Goal: Complete application form

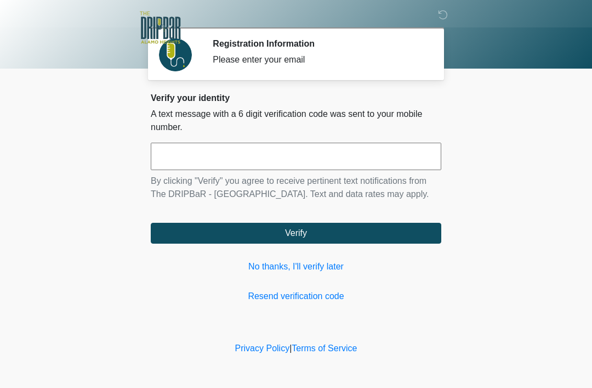
click at [303, 158] on input "text" at bounding box center [296, 156] width 291 height 27
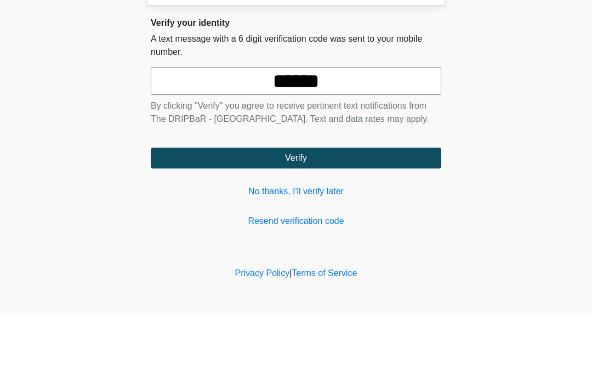
type input "******"
click at [286, 223] on button "Verify" at bounding box center [296, 233] width 291 height 21
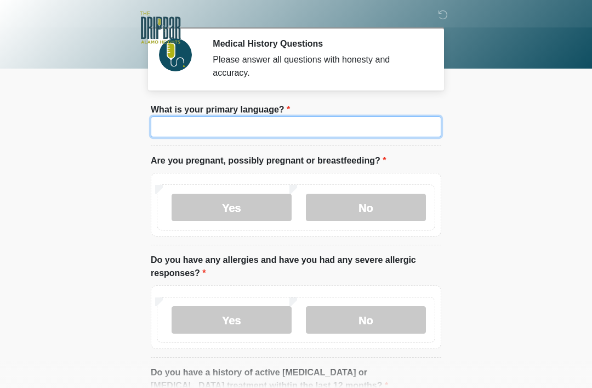
click at [289, 135] on input "What is your primary language?" at bounding box center [296, 126] width 291 height 21
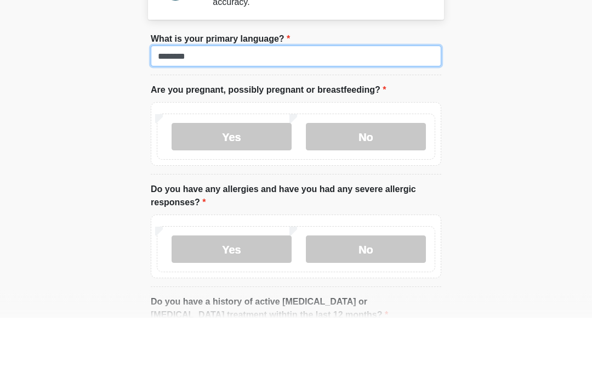
type input "*******"
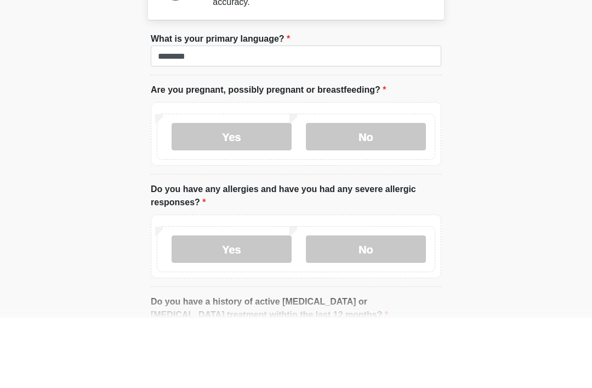
click at [341, 194] on label "No" at bounding box center [366, 207] width 120 height 27
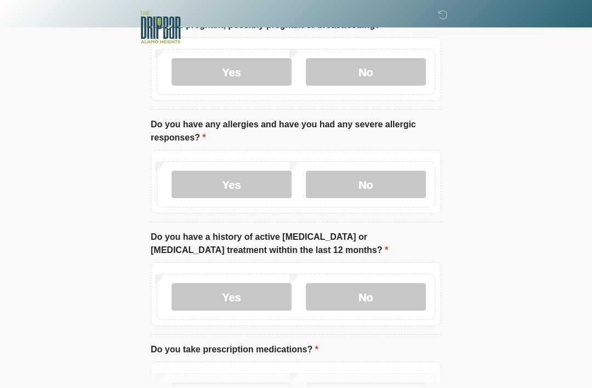
scroll to position [135, 0]
click at [395, 185] on label "No" at bounding box center [366, 184] width 120 height 27
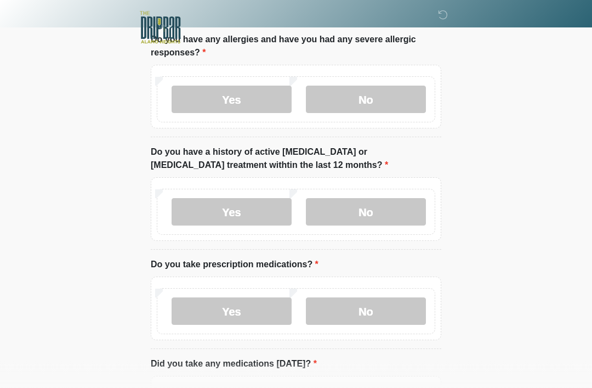
click at [409, 207] on label "No" at bounding box center [366, 212] width 120 height 27
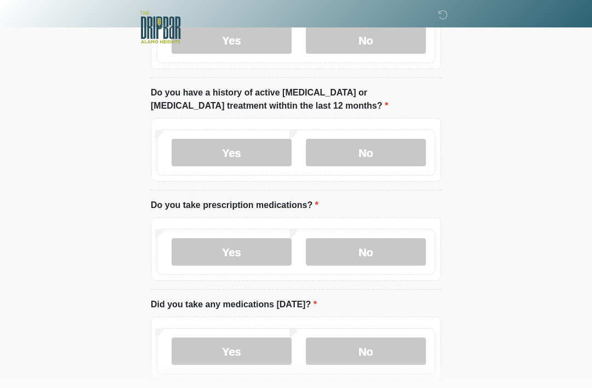
scroll to position [280, 0]
click at [380, 253] on label "No" at bounding box center [366, 251] width 120 height 27
click at [255, 251] on label "Yes" at bounding box center [232, 251] width 120 height 27
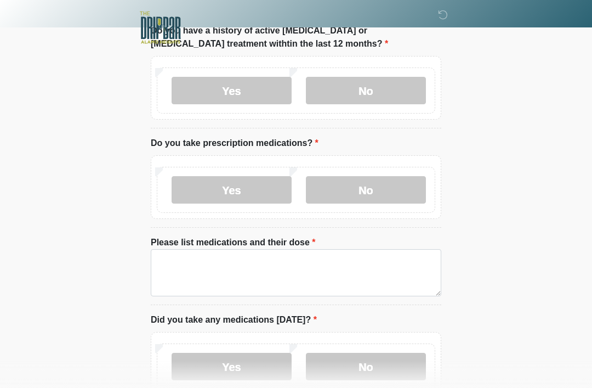
scroll to position [351, 0]
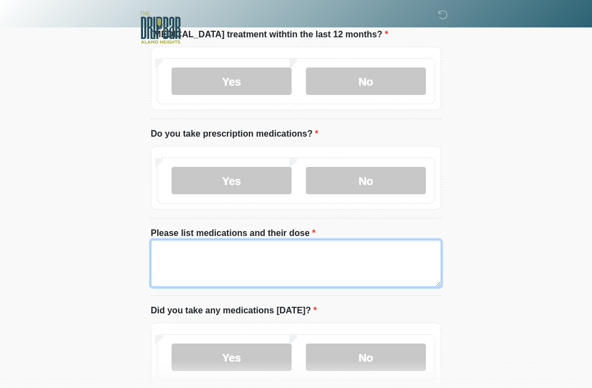
click at [320, 257] on textarea "Please list medications and their dose" at bounding box center [296, 263] width 291 height 47
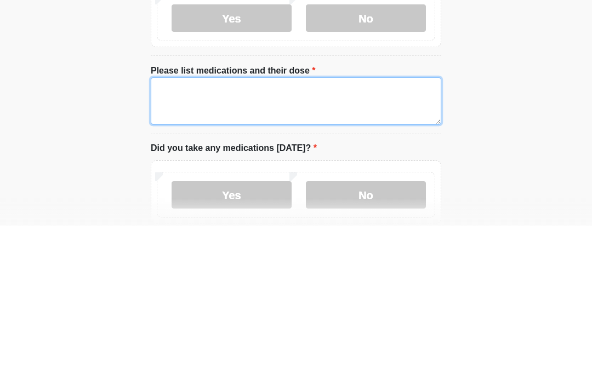
type textarea "*"
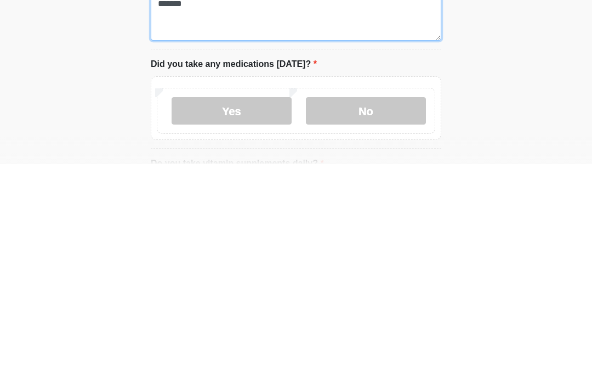
scroll to position [375, 0]
type textarea "*******"
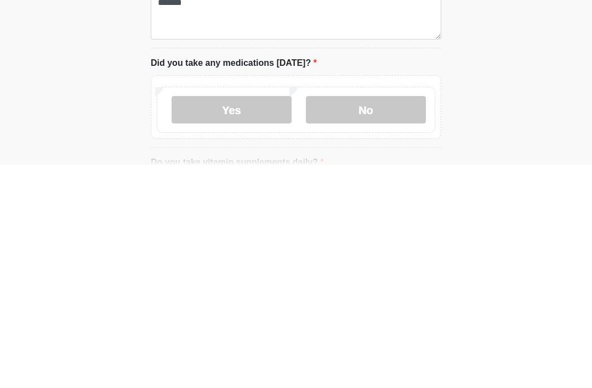
click at [364, 319] on label "No" at bounding box center [366, 332] width 120 height 27
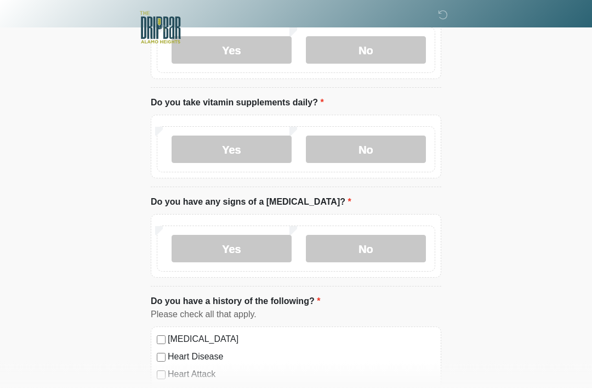
scroll to position [659, 0]
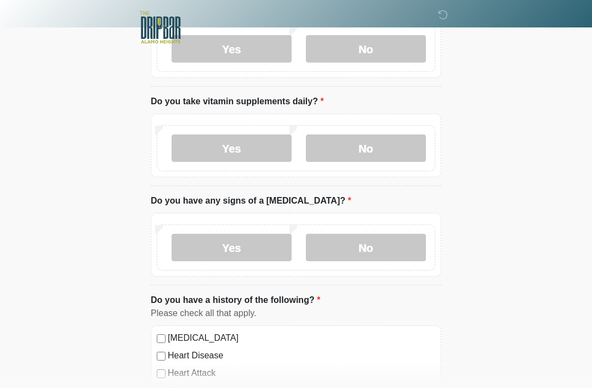
click at [380, 137] on label "No" at bounding box center [366, 148] width 120 height 27
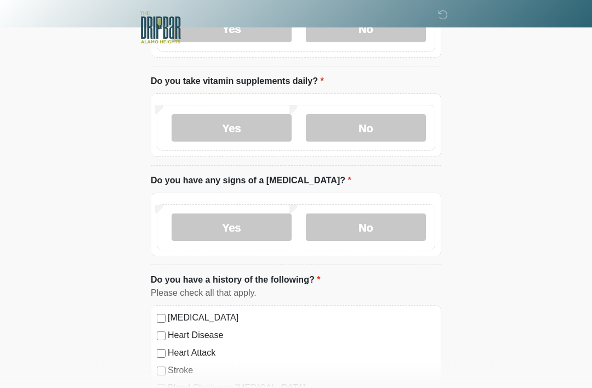
scroll to position [679, 0]
click at [374, 204] on div "Yes No" at bounding box center [296, 227] width 279 height 46
click at [378, 223] on label "No" at bounding box center [366, 226] width 120 height 27
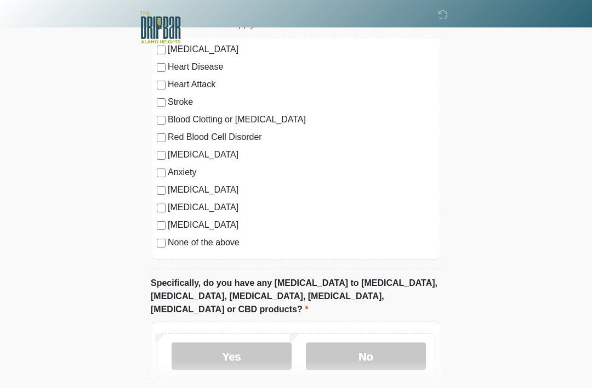
scroll to position [948, 0]
click at [234, 242] on label "None of the above" at bounding box center [302, 241] width 268 height 13
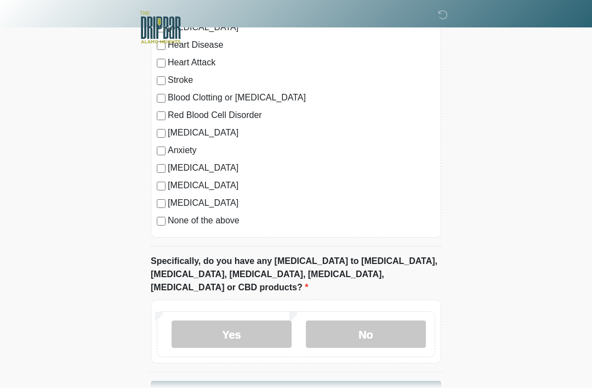
scroll to position [991, 0]
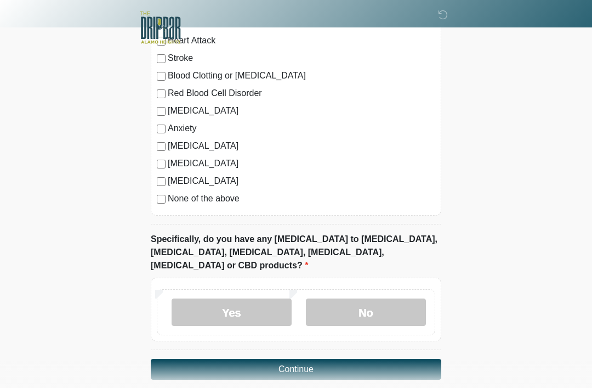
click at [370, 298] on label "No" at bounding box center [366, 311] width 120 height 27
click at [373, 359] on button "Continue" at bounding box center [296, 369] width 291 height 21
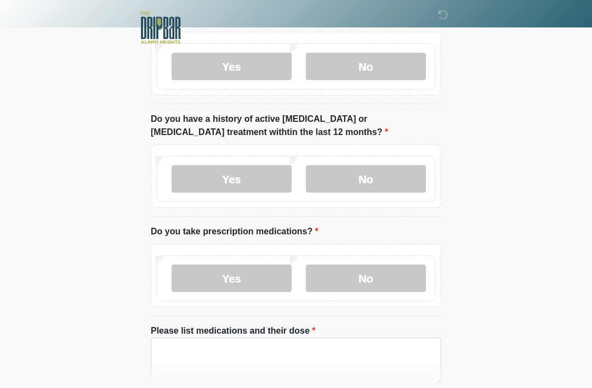
scroll to position [0, 0]
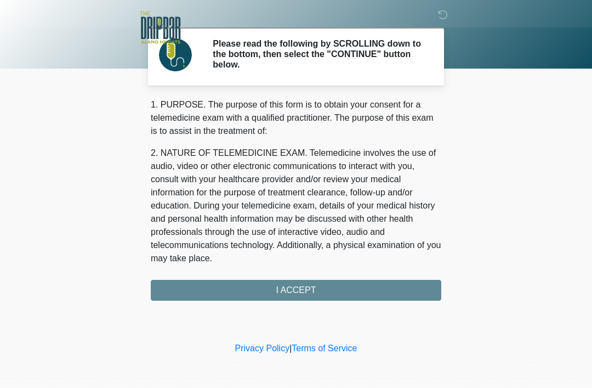
click at [355, 288] on div "1. PURPOSE. The purpose of this form is to obtain your consent for a telemedici…" at bounding box center [296, 199] width 291 height 202
click at [319, 290] on div "1. PURPOSE. The purpose of this form is to obtain your consent for a telemedici…" at bounding box center [296, 199] width 291 height 202
click at [304, 283] on div "1. PURPOSE. The purpose of this form is to obtain your consent for a telemedici…" at bounding box center [296, 199] width 291 height 202
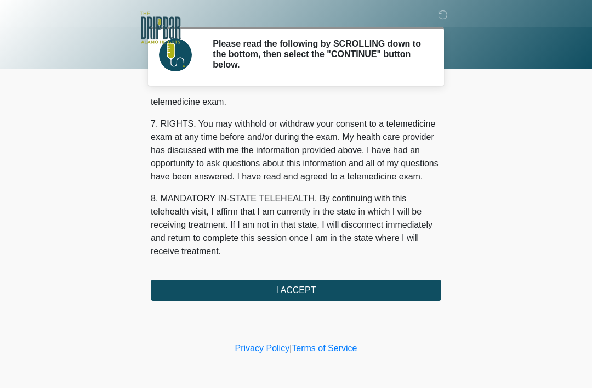
click at [310, 288] on button "I ACCEPT" at bounding box center [296, 290] width 291 height 21
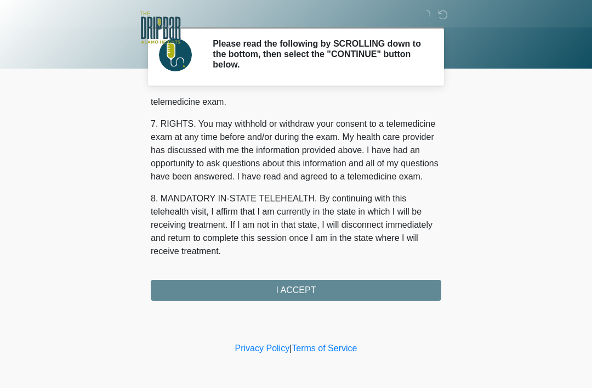
scroll to position [481, 0]
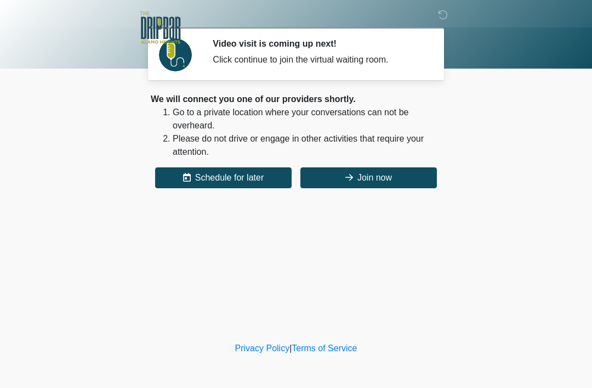
click at [378, 200] on div "‎ ‎ ‎ Video visit is coming up next! Click continue to join the virtual waiting…" at bounding box center [296, 169] width 329 height 317
click at [378, 199] on div "‎ ‎ ‎ Video visit is coming up next! Click continue to join the virtual waiting…" at bounding box center [296, 169] width 329 height 317
click at [373, 174] on button "Join now" at bounding box center [368, 177] width 137 height 21
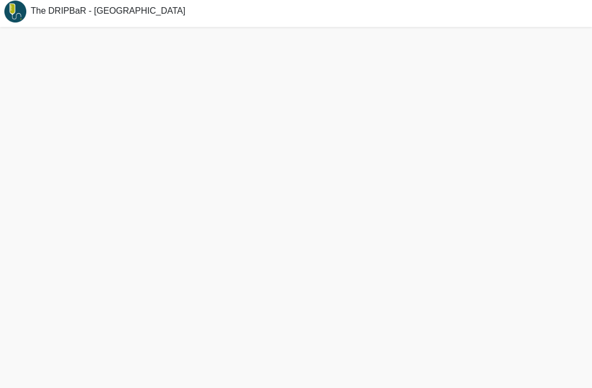
scroll to position [29, 0]
